Goal: Find specific page/section: Find specific page/section

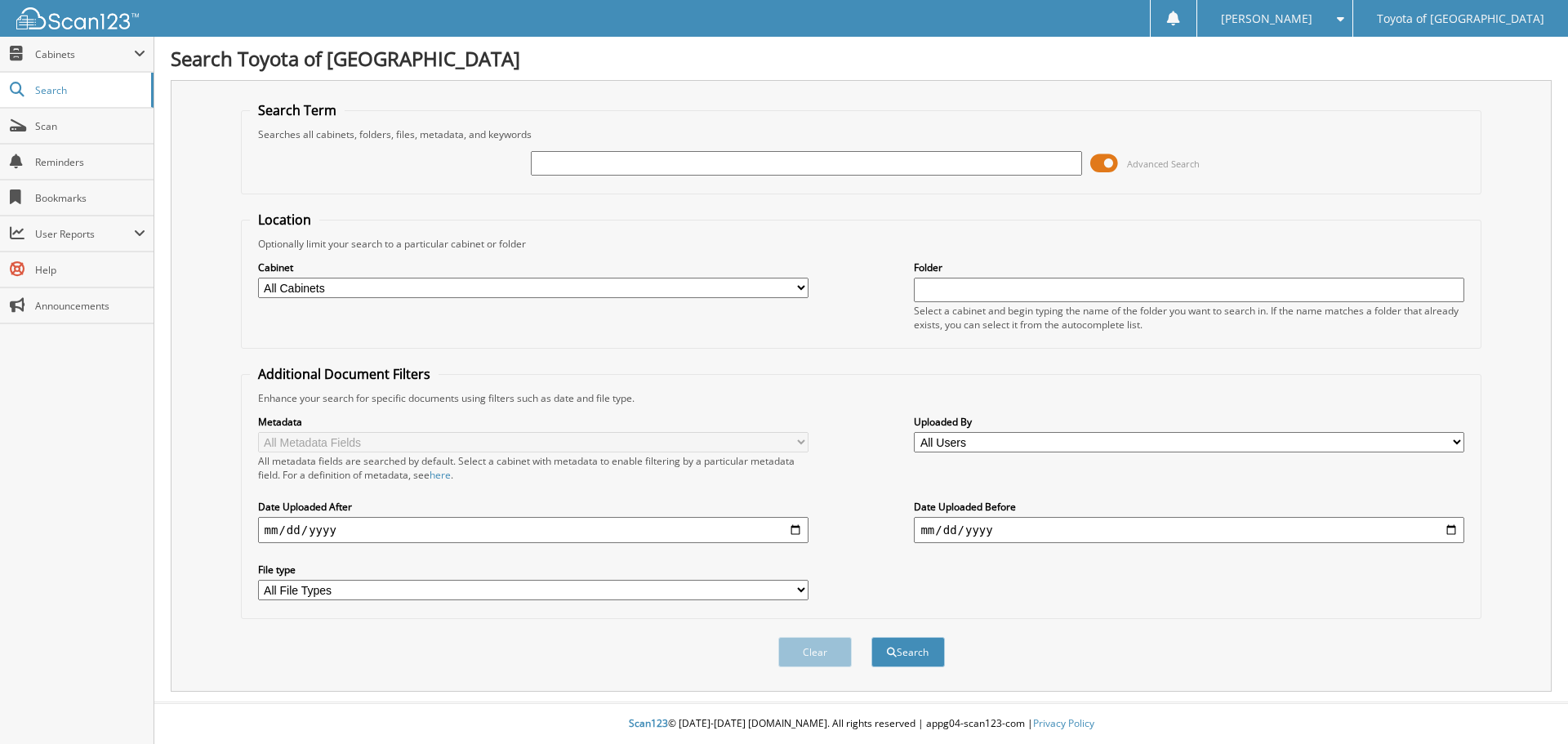
click at [831, 163] on input "text" at bounding box center [806, 163] width 551 height 24
type input "k5374"
click at [871, 637] on button "Search" at bounding box center [907, 651] width 73 height 30
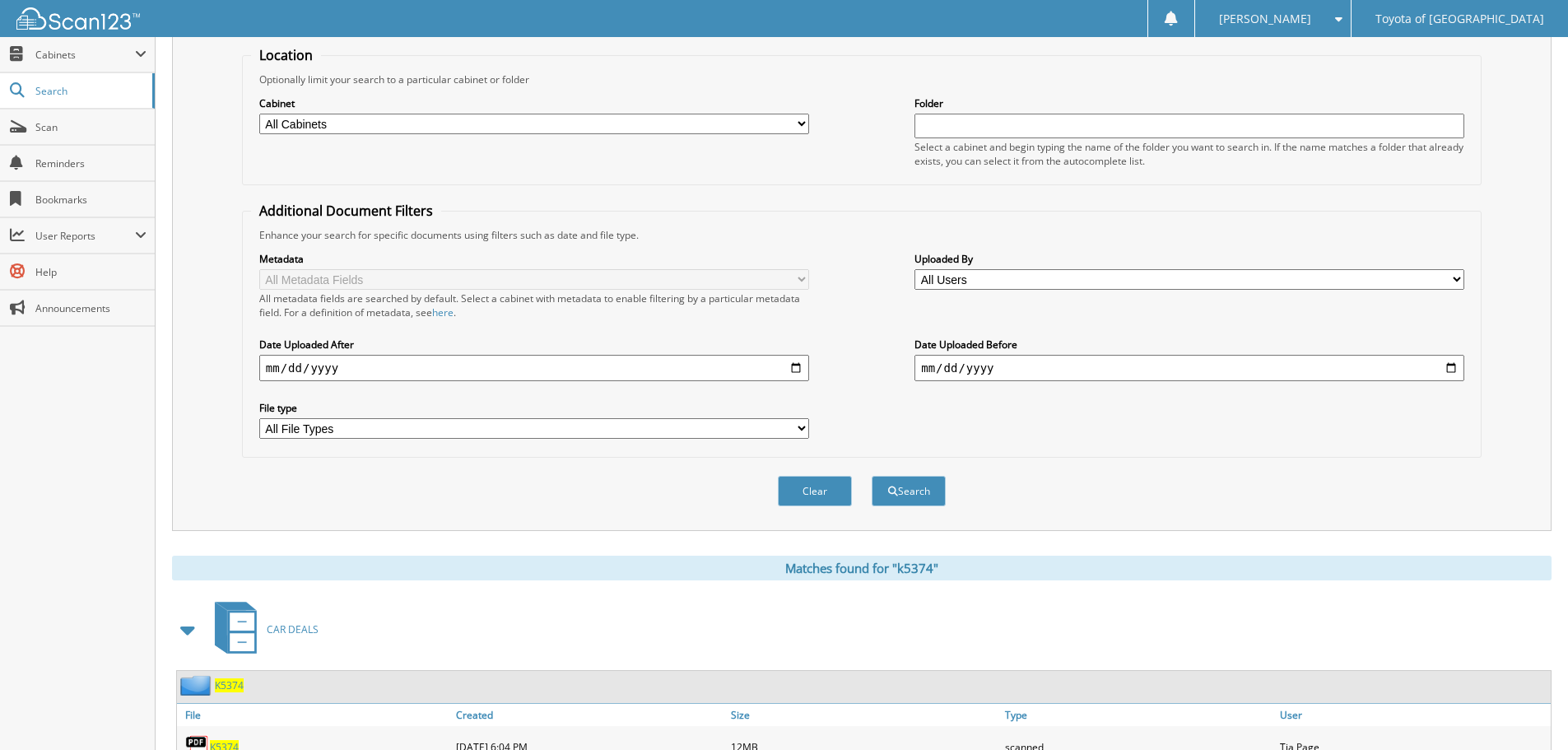
scroll to position [486, 0]
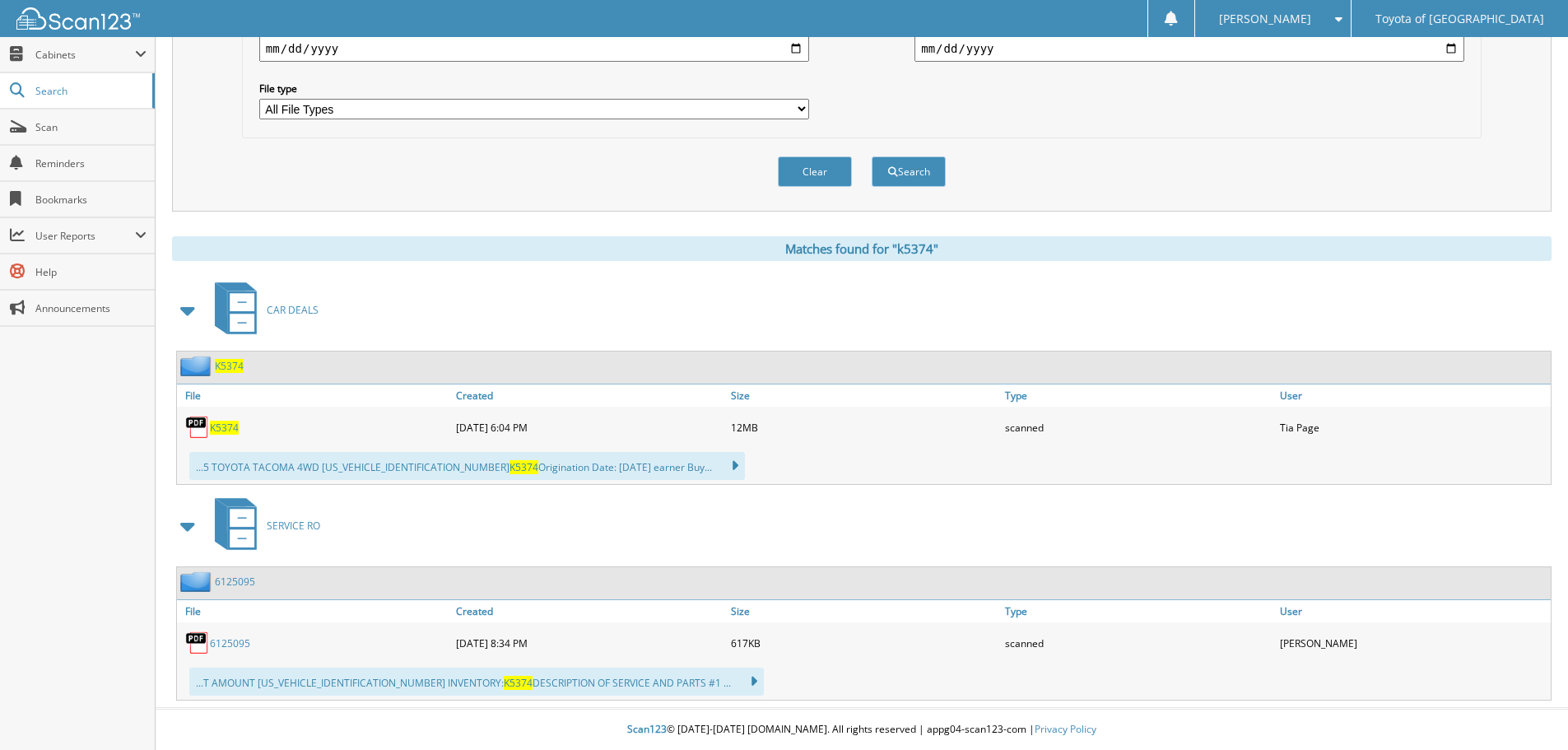
click at [228, 429] on span "K5374" at bounding box center [223, 427] width 29 height 14
